Goal: Navigation & Orientation: Find specific page/section

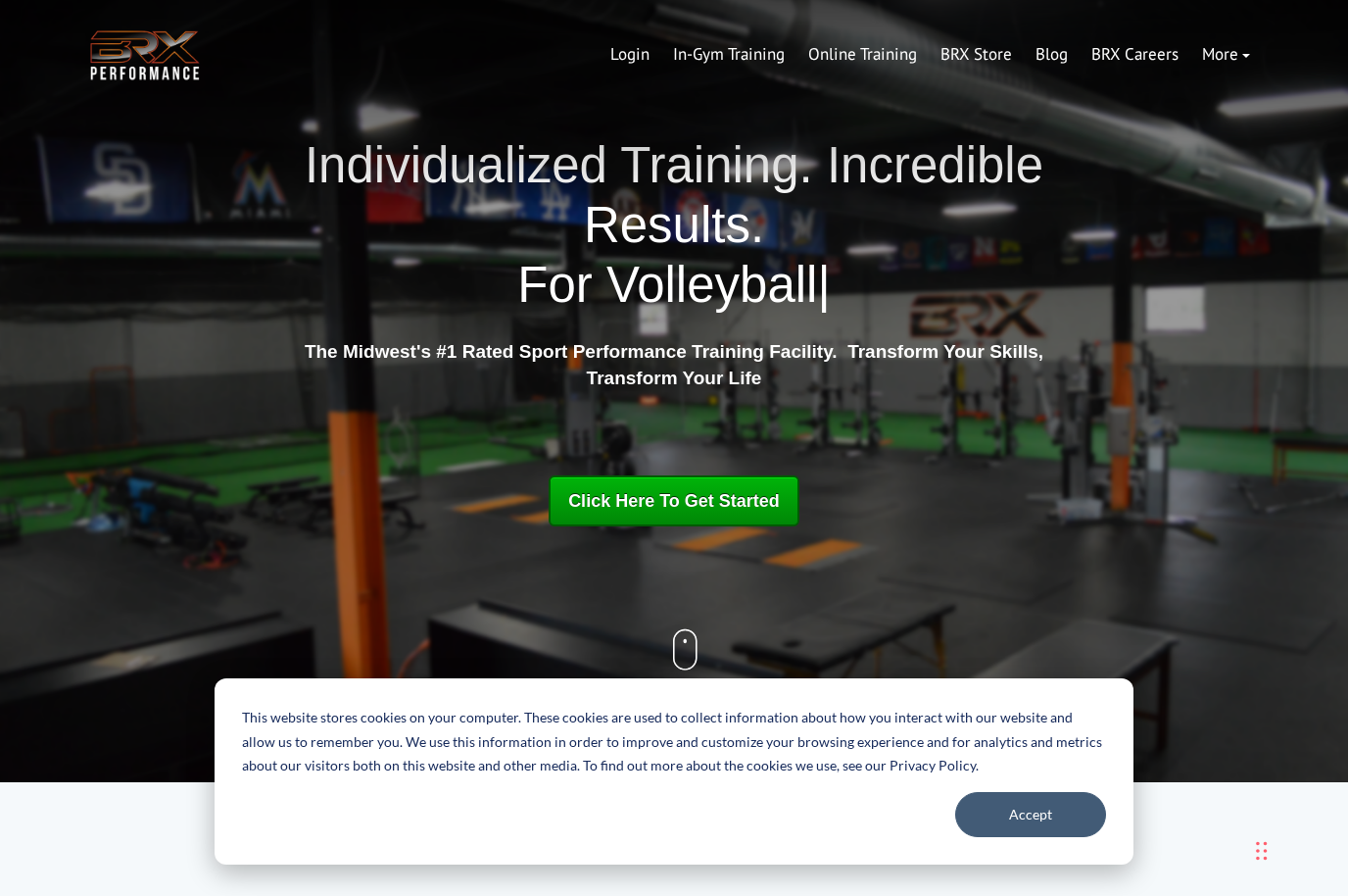
click at [782, 77] on link "In-Gym Training" at bounding box center [729, 54] width 136 height 47
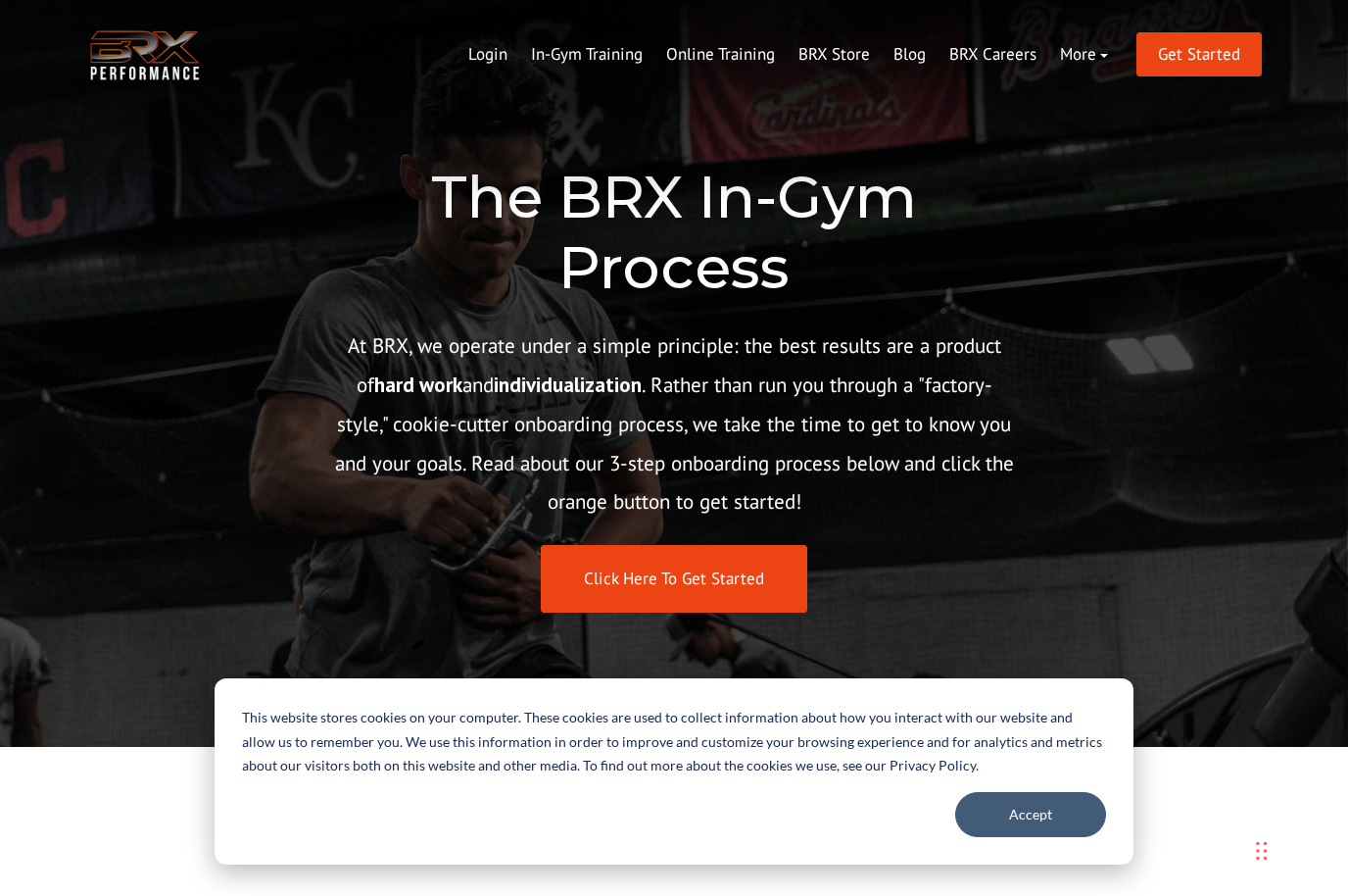
click at [730, 61] on link "Online Training" at bounding box center [720, 54] width 133 height 47
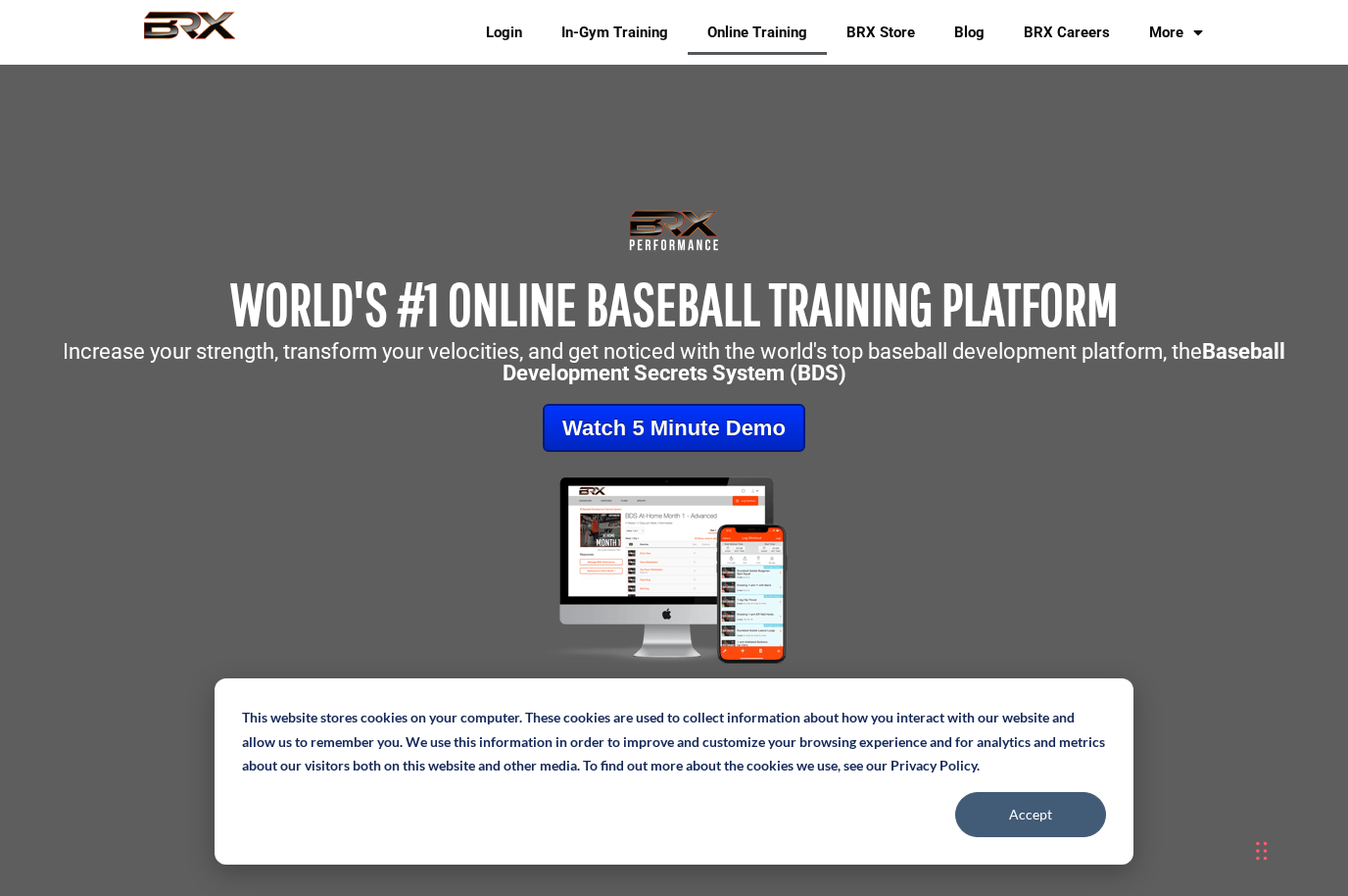
click at [971, 38] on link "Blog" at bounding box center [970, 32] width 70 height 45
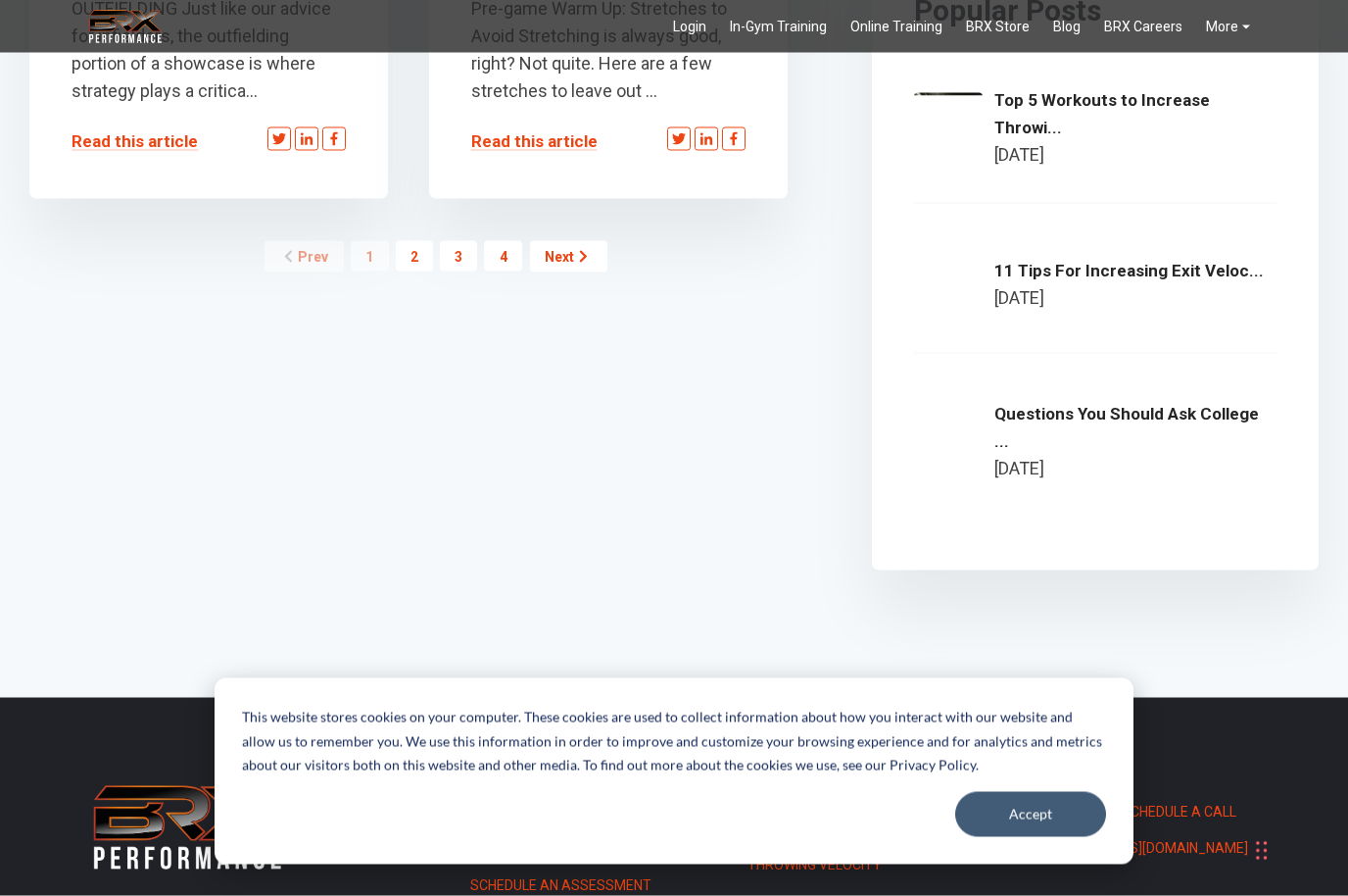
scroll to position [2815, 0]
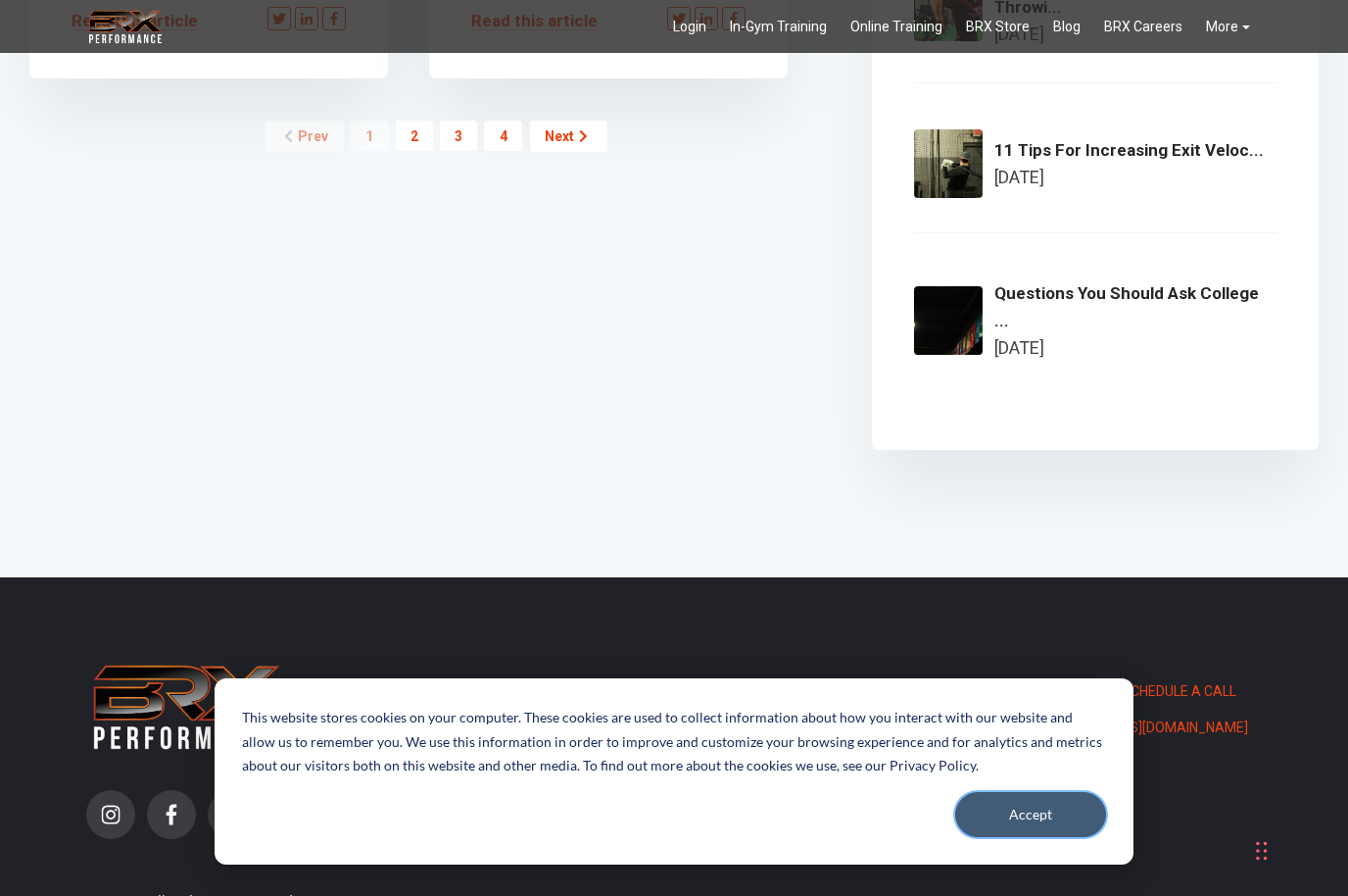
click at [1028, 837] on button "Accept" at bounding box center [1031, 814] width 151 height 45
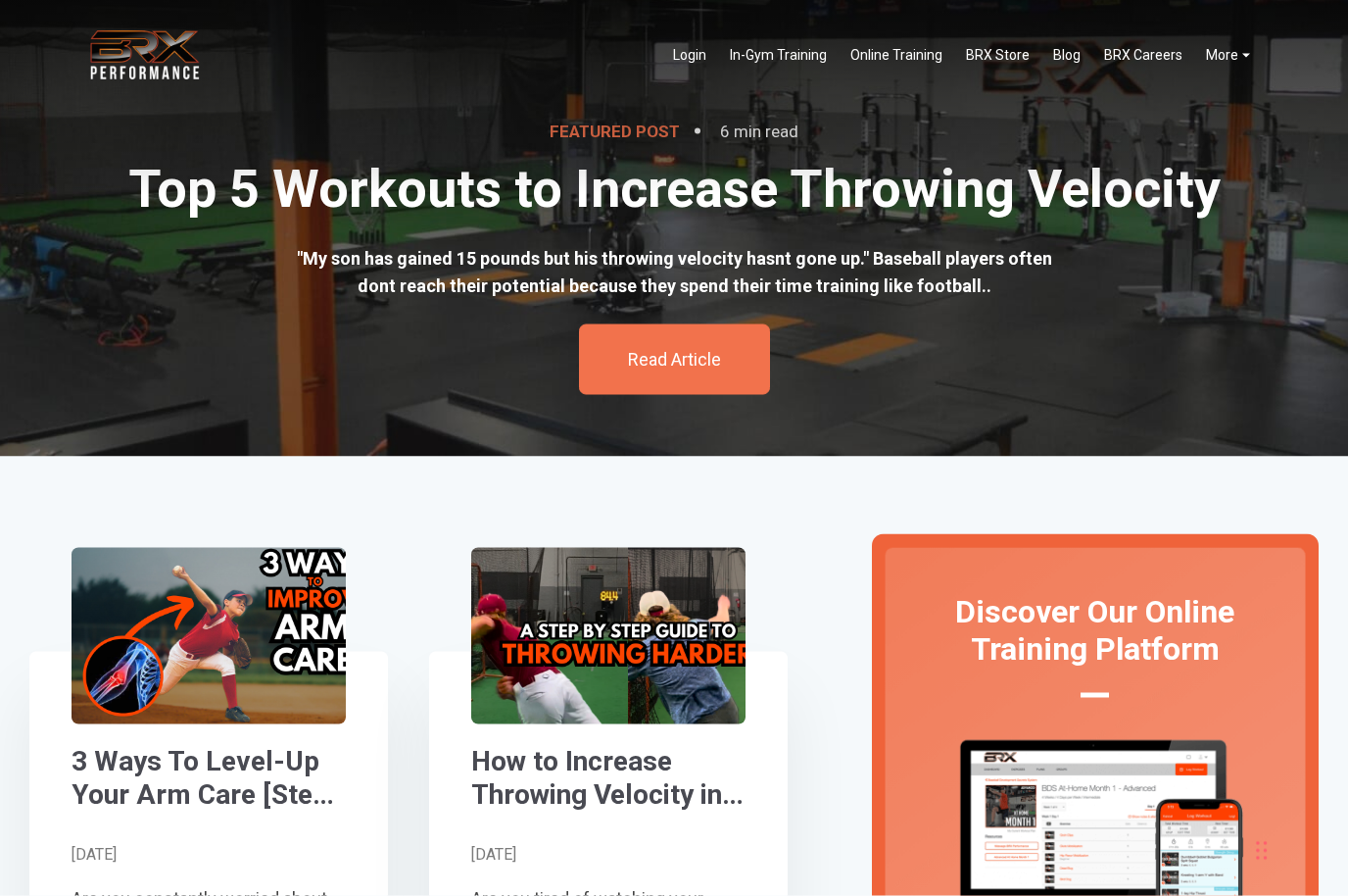
scroll to position [0, 0]
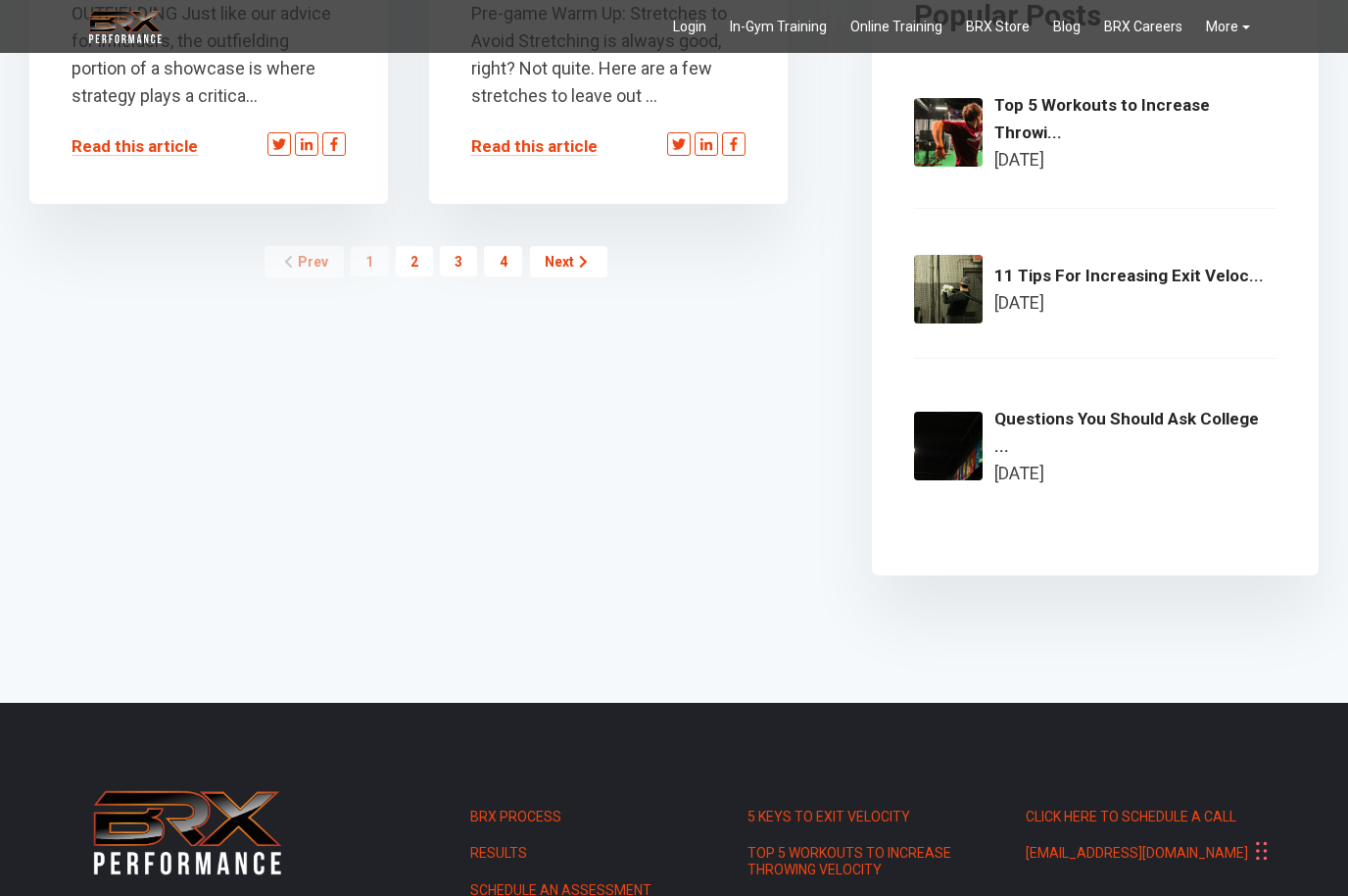
scroll to position [2815, 0]
